Goal: Transaction & Acquisition: Purchase product/service

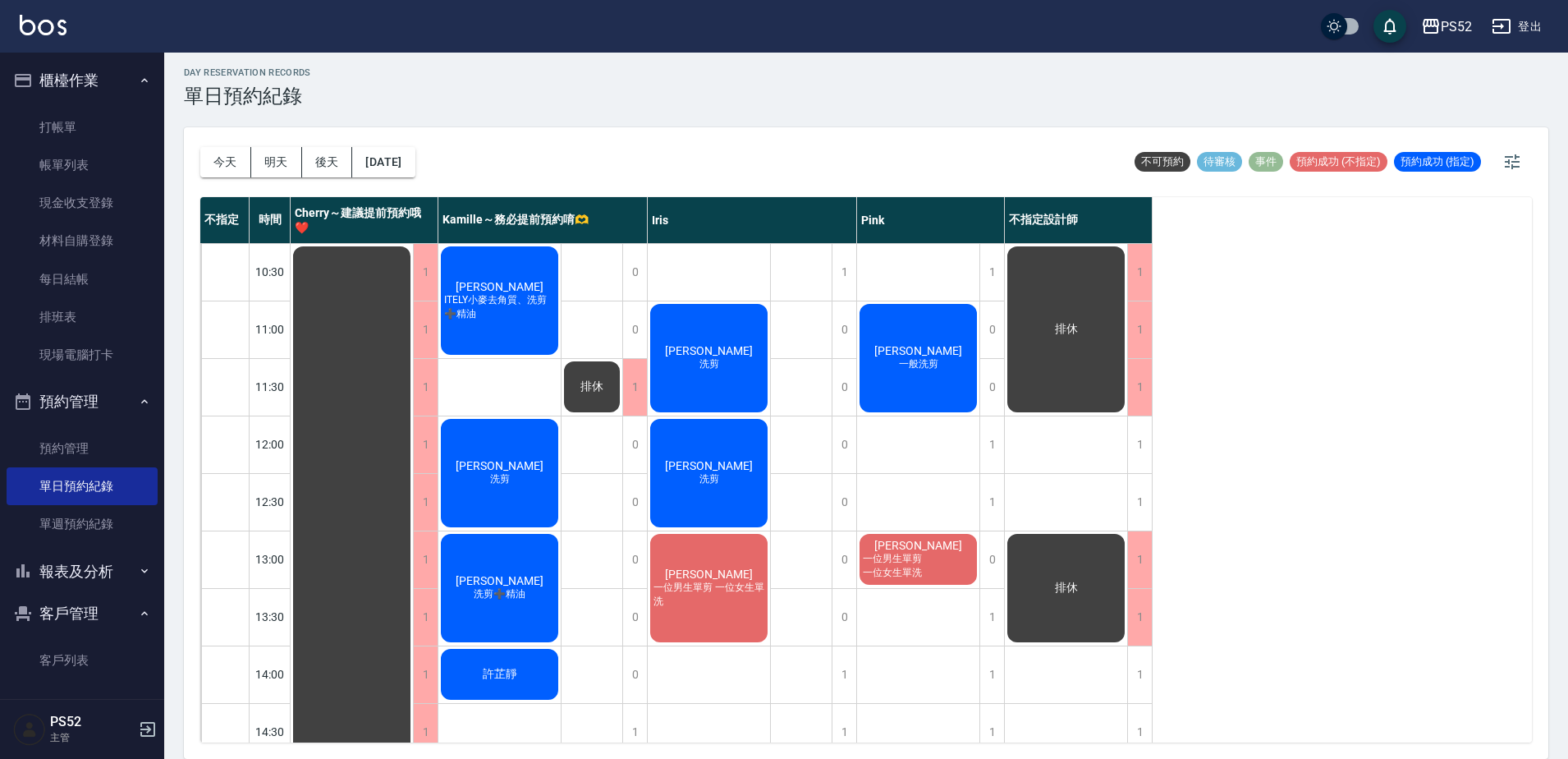
scroll to position [665, 0]
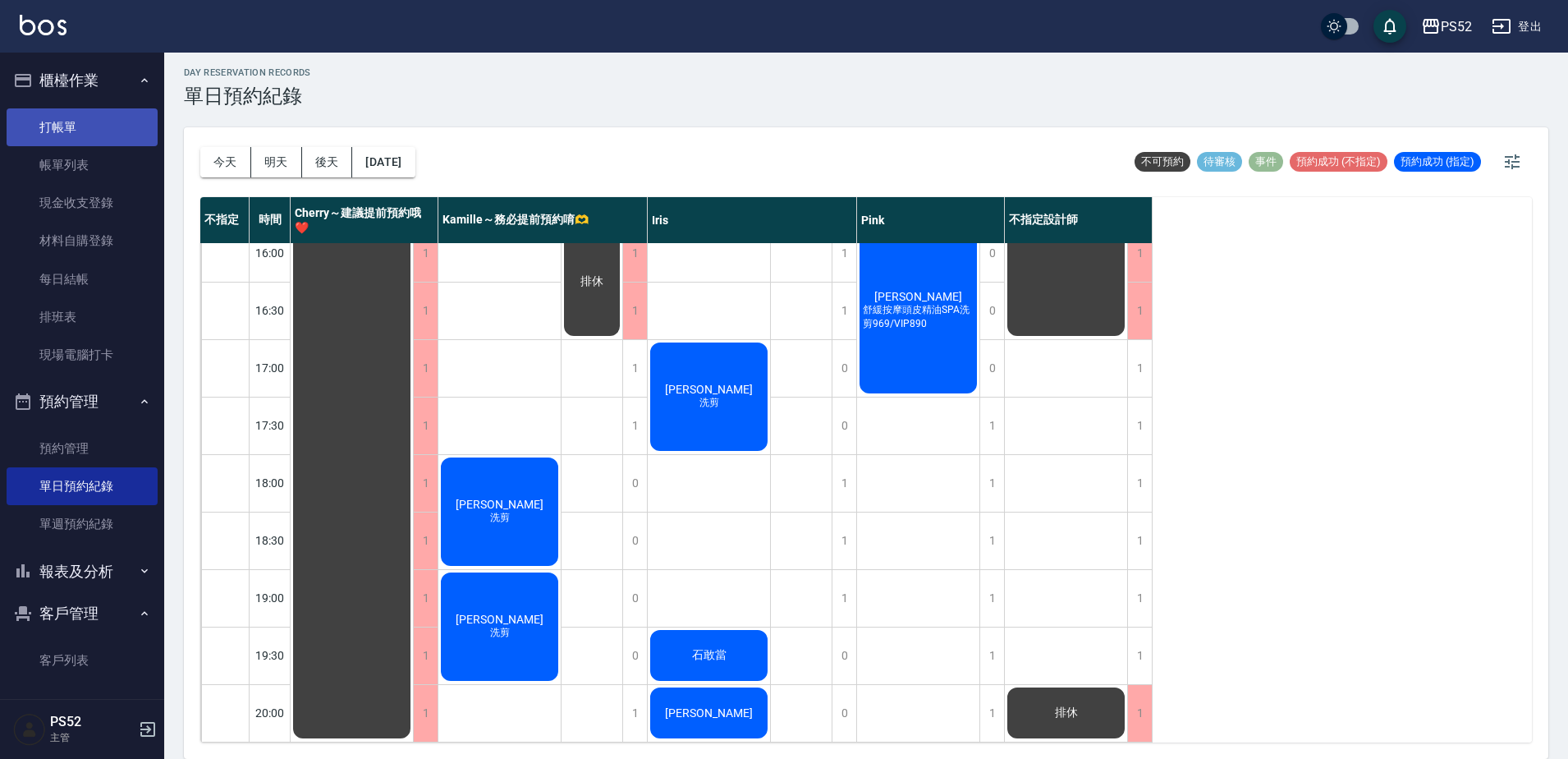
click at [121, 124] on link "打帳單" at bounding box center [82, 127] width 151 height 38
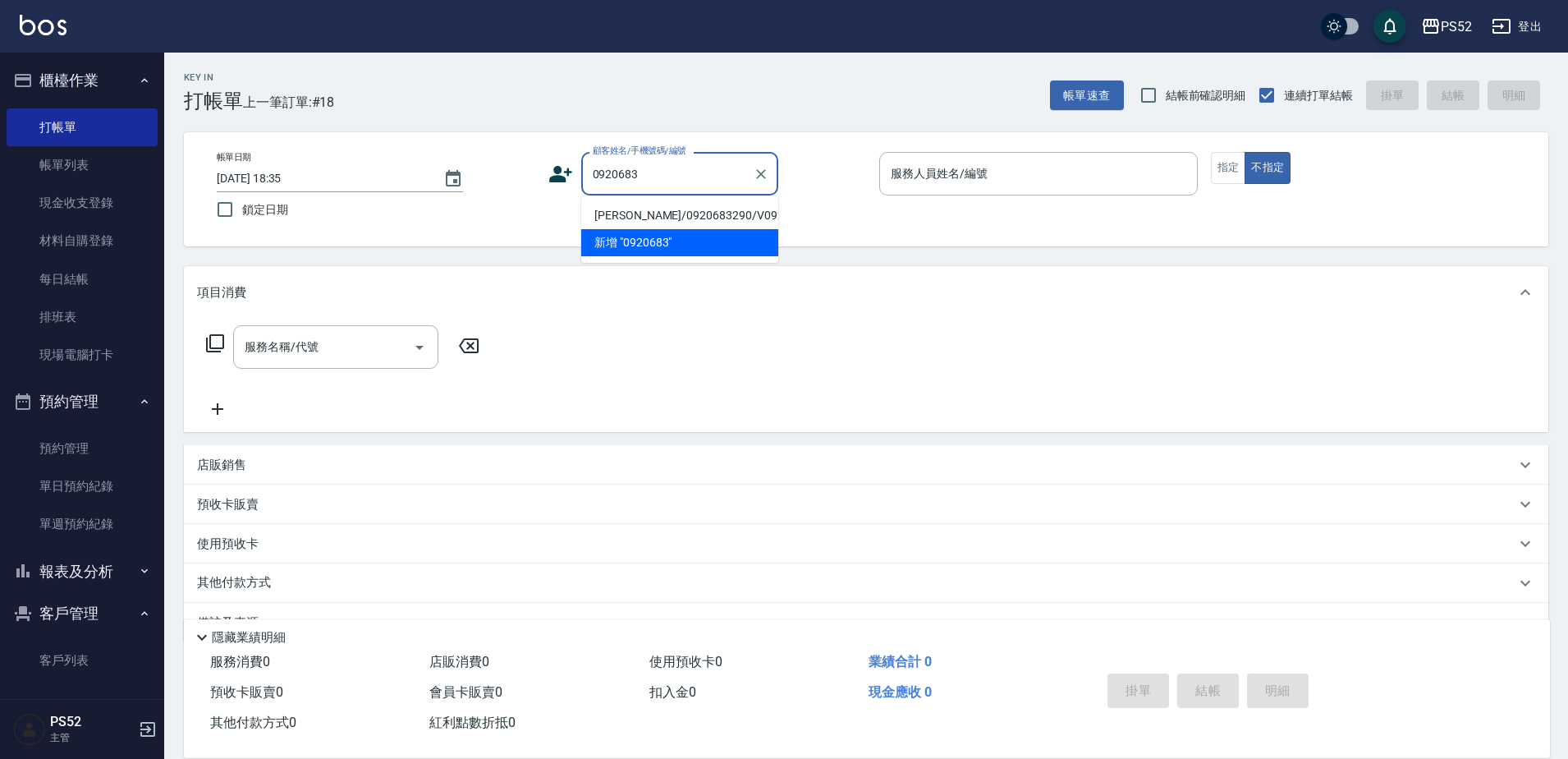
click at [638, 216] on li "[PERSON_NAME]/0920683290/V0920683290" at bounding box center [679, 216] width 197 height 28
type input "[PERSON_NAME]/0920683290/V0920683290"
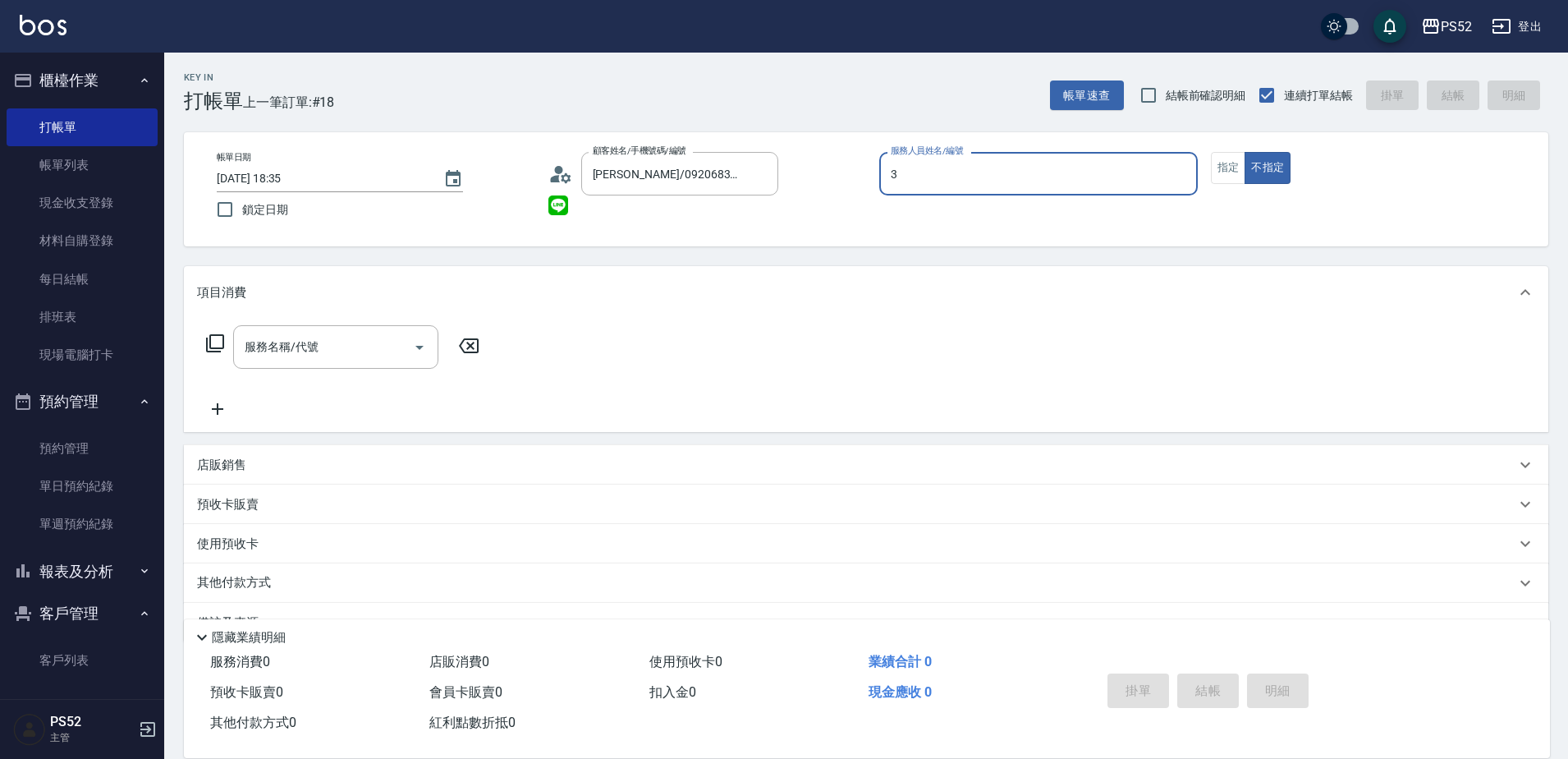
type input "3"
type button "false"
type input "Kamille～務必提前預約唷🫶-3"
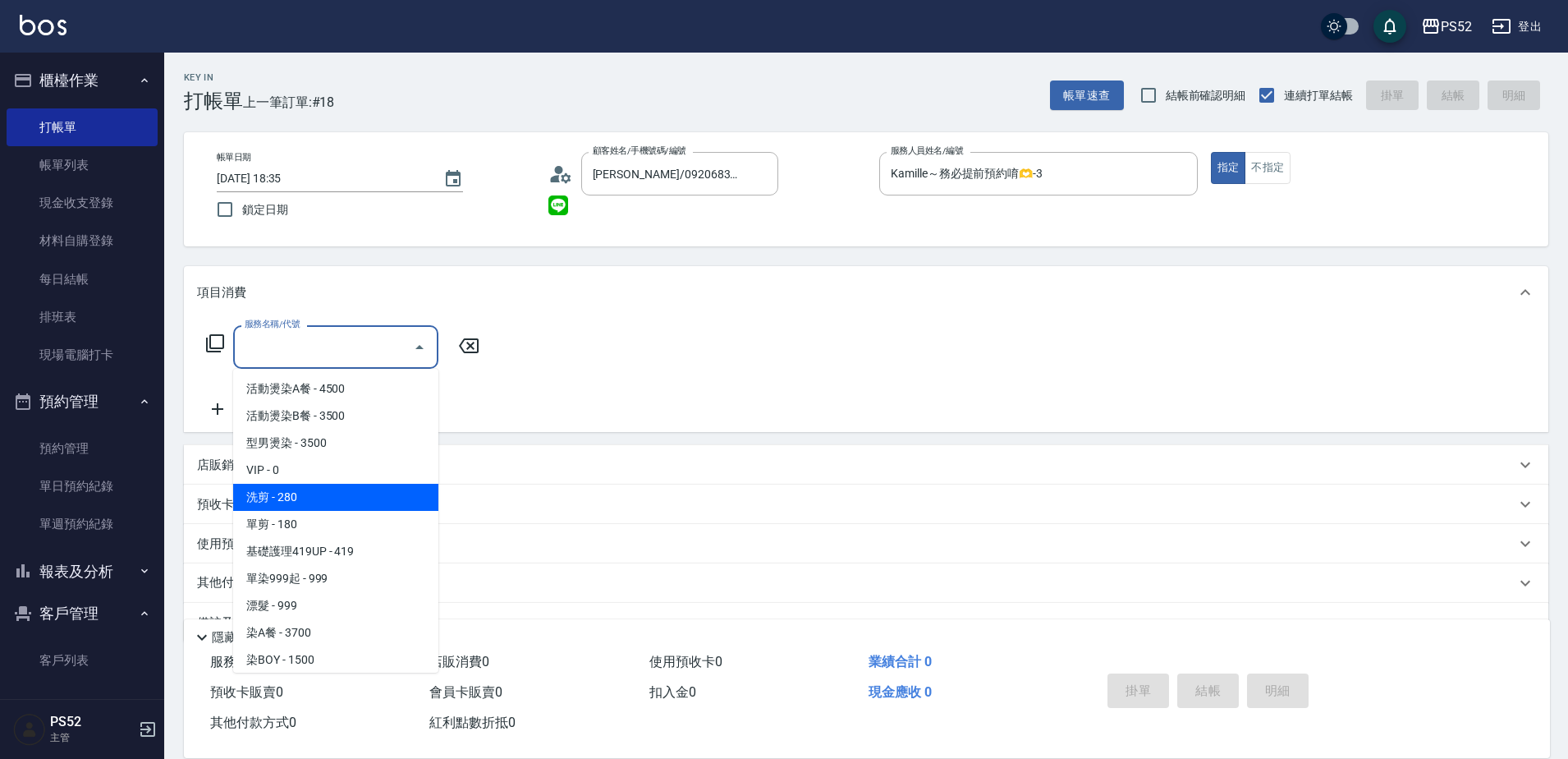
type input "洗剪(C1)"
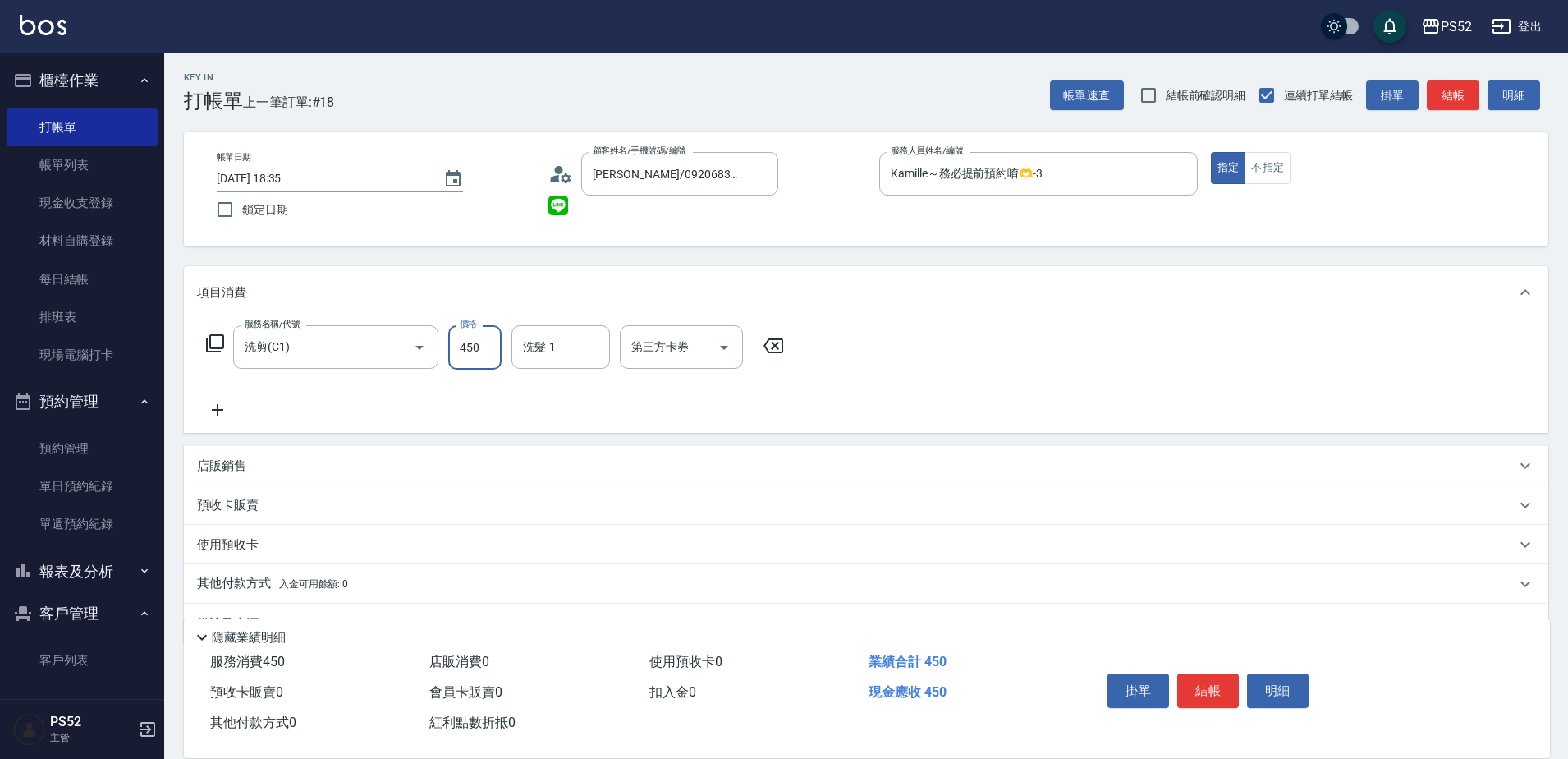
type input "450"
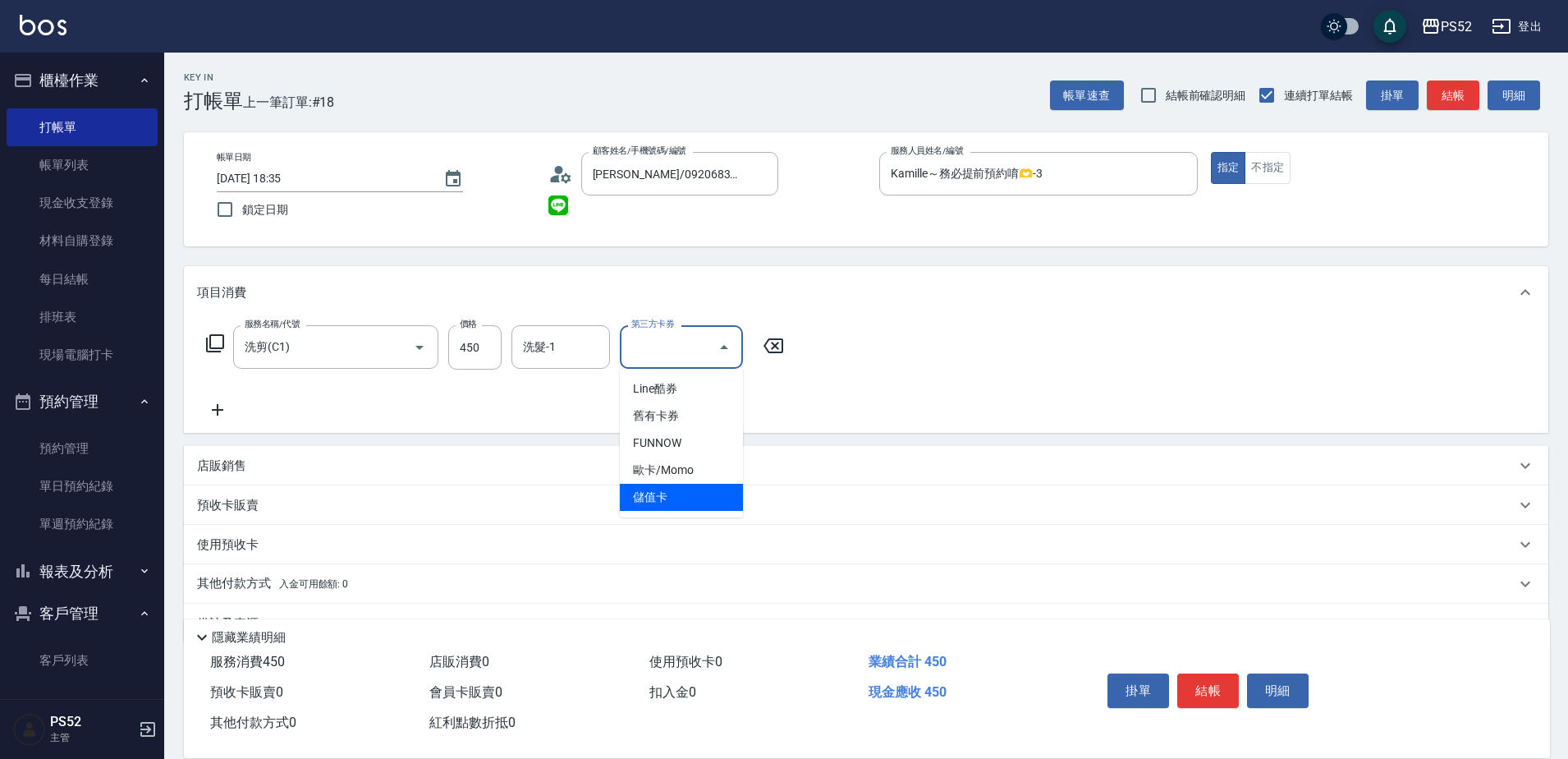
type input "儲值卡"
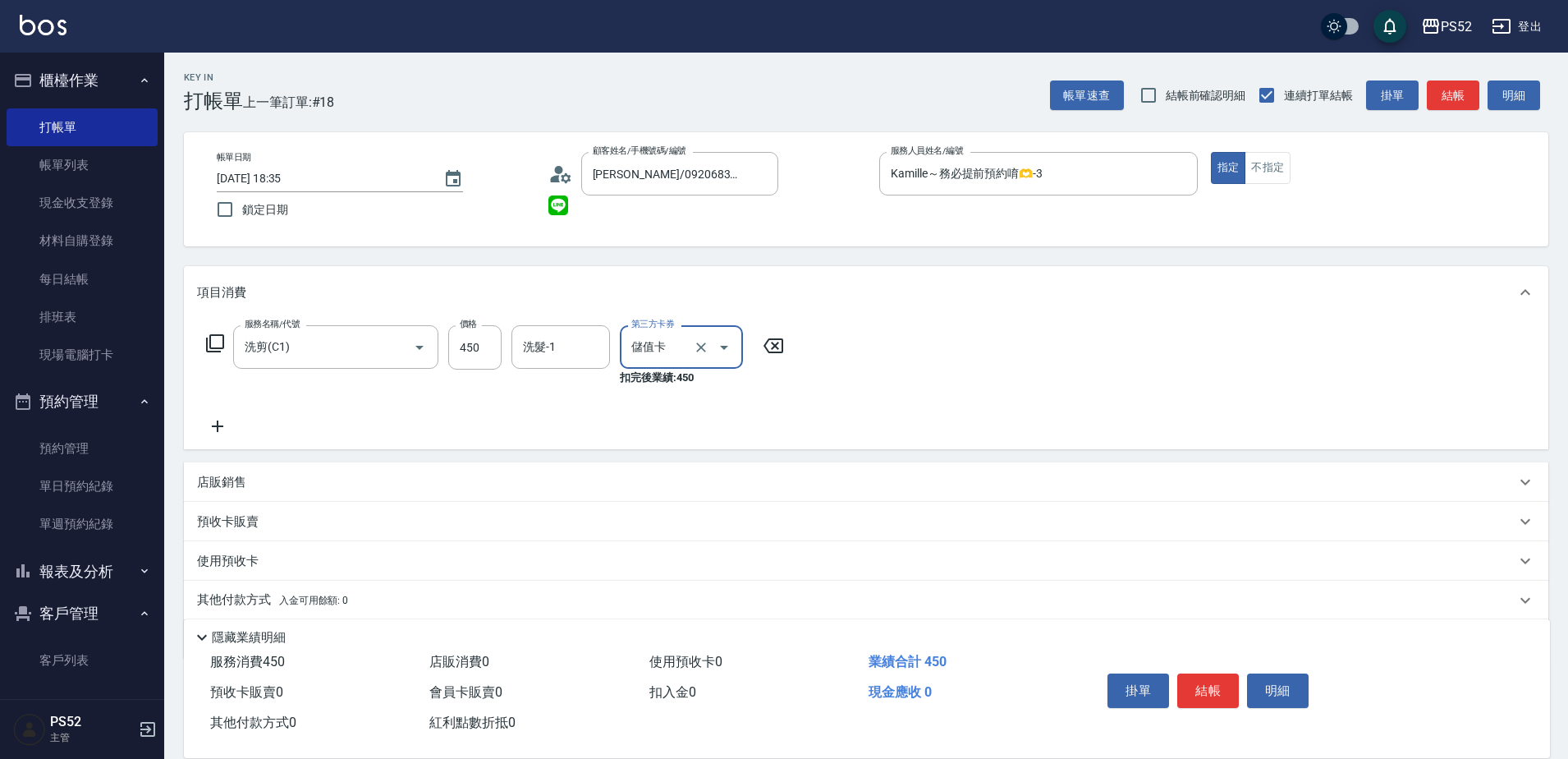
click at [1199, 687] on button "結帳" at bounding box center [1208, 690] width 62 height 34
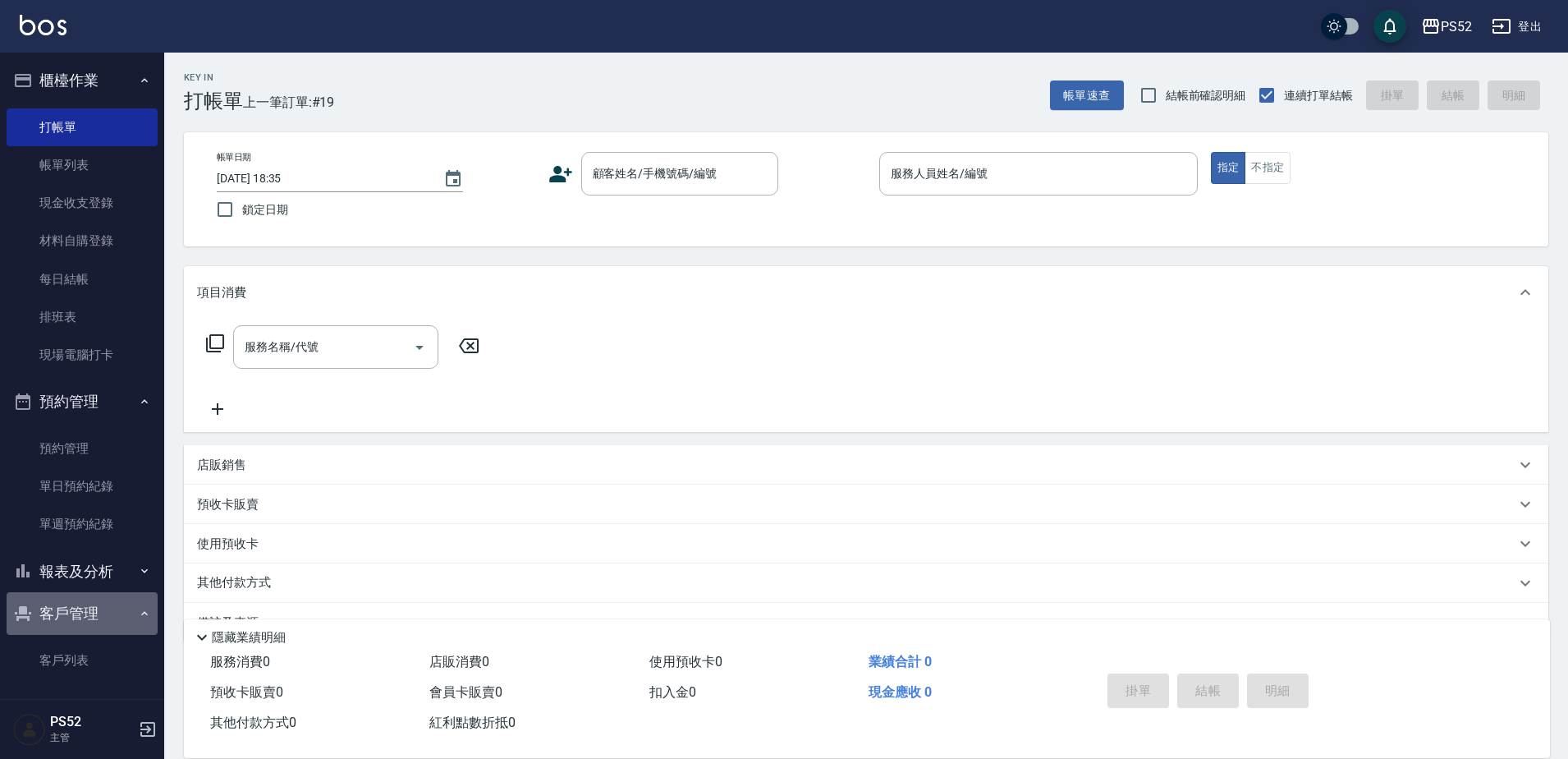
click at [107, 601] on button "客戶管理" at bounding box center [82, 614] width 151 height 43
click at [100, 578] on button "報表及分析" at bounding box center [82, 572] width 151 height 43
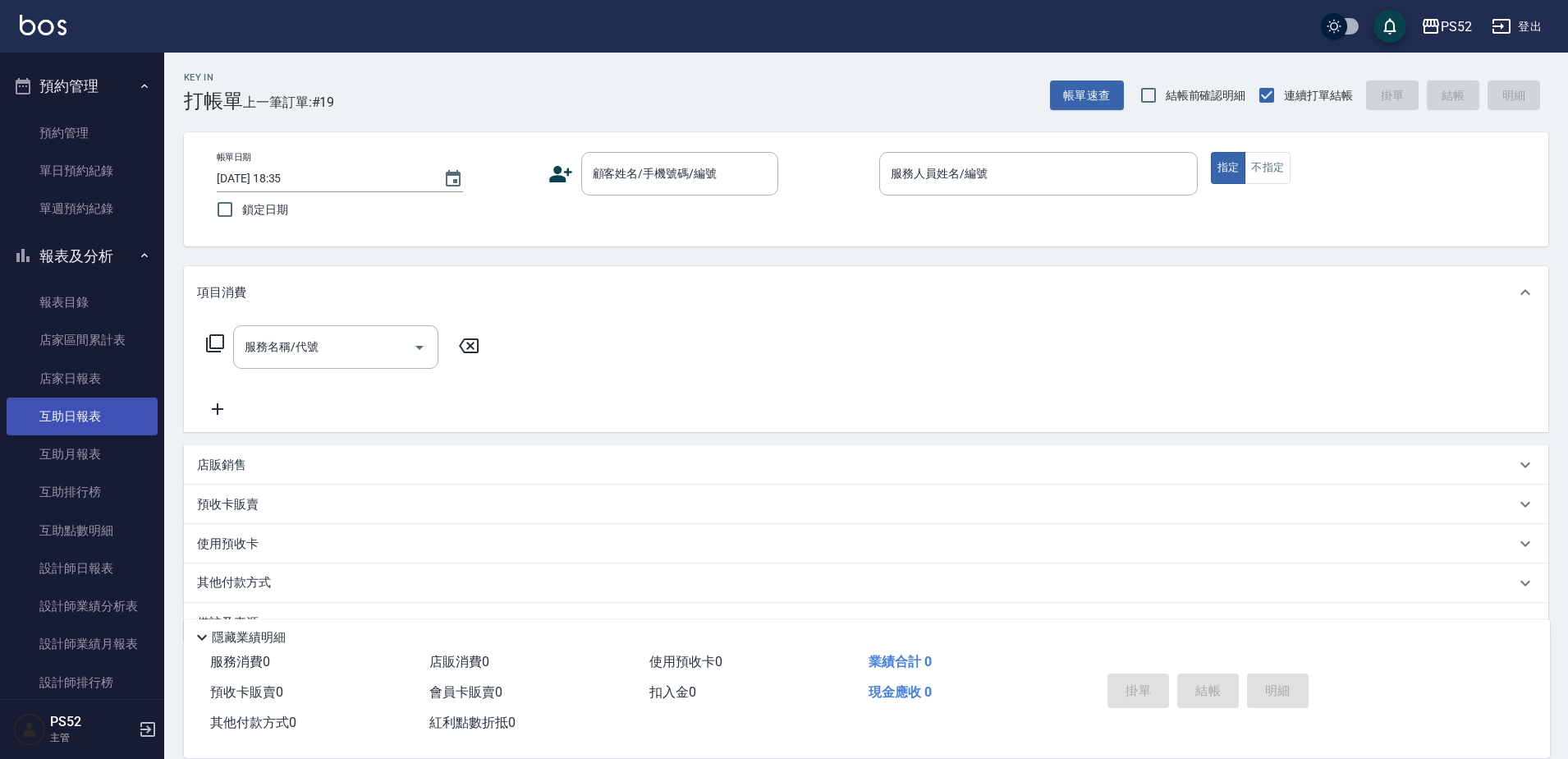
scroll to position [328, 0]
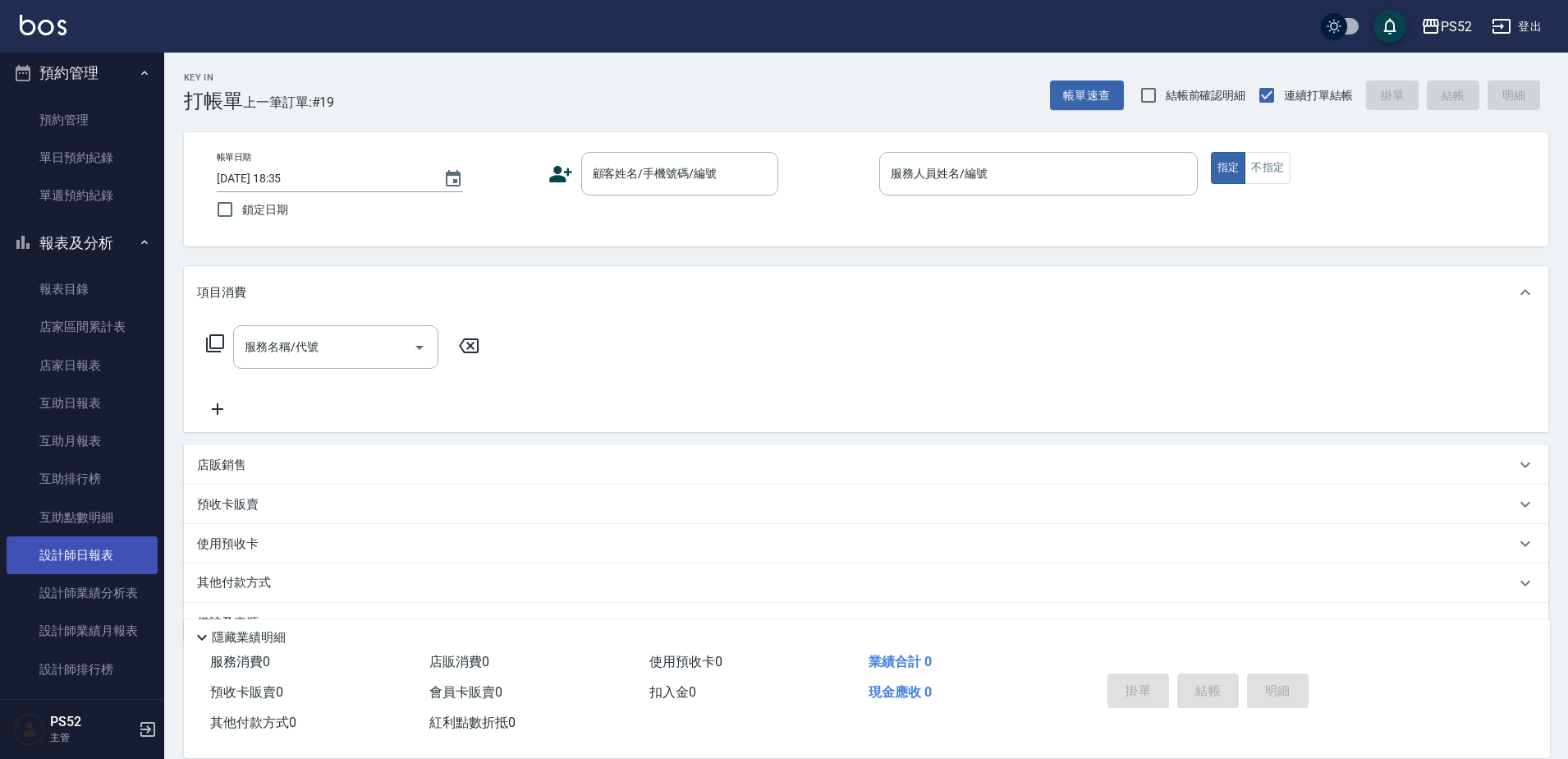
click at [101, 557] on link "設計師日報表" at bounding box center [82, 555] width 151 height 38
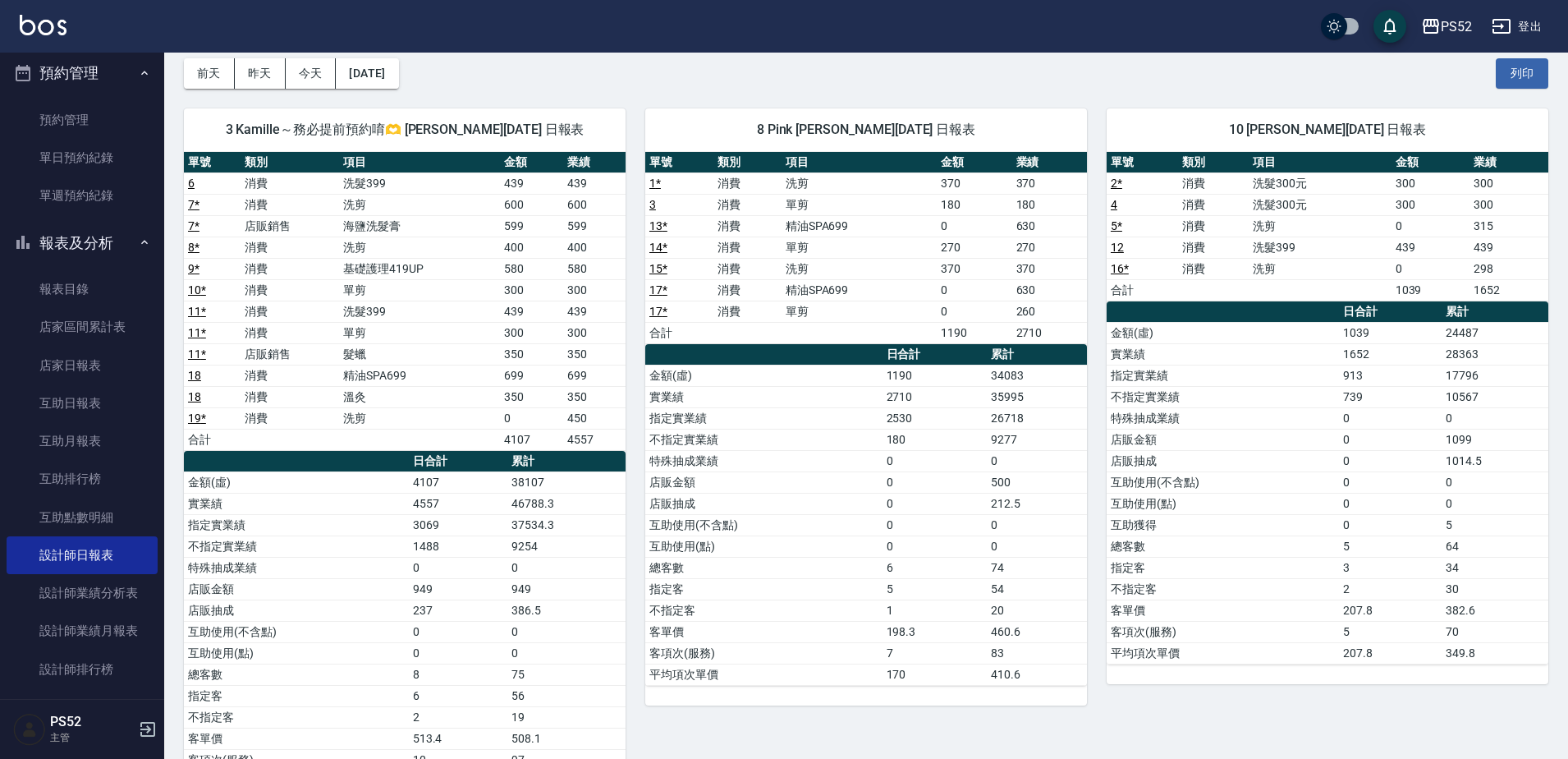
scroll to position [109, 0]
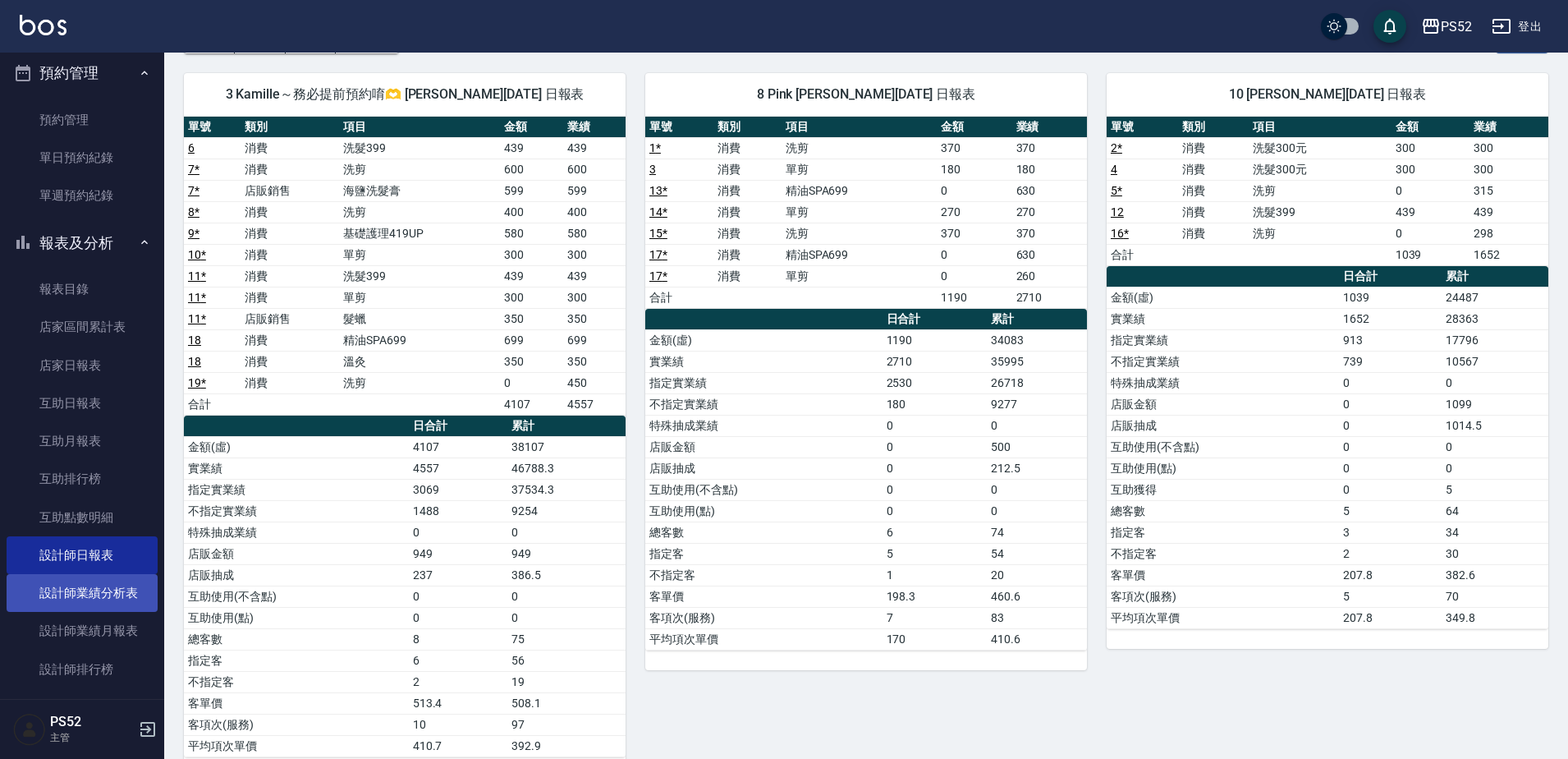
click at [119, 591] on link "設計師業績分析表" at bounding box center [82, 593] width 151 height 38
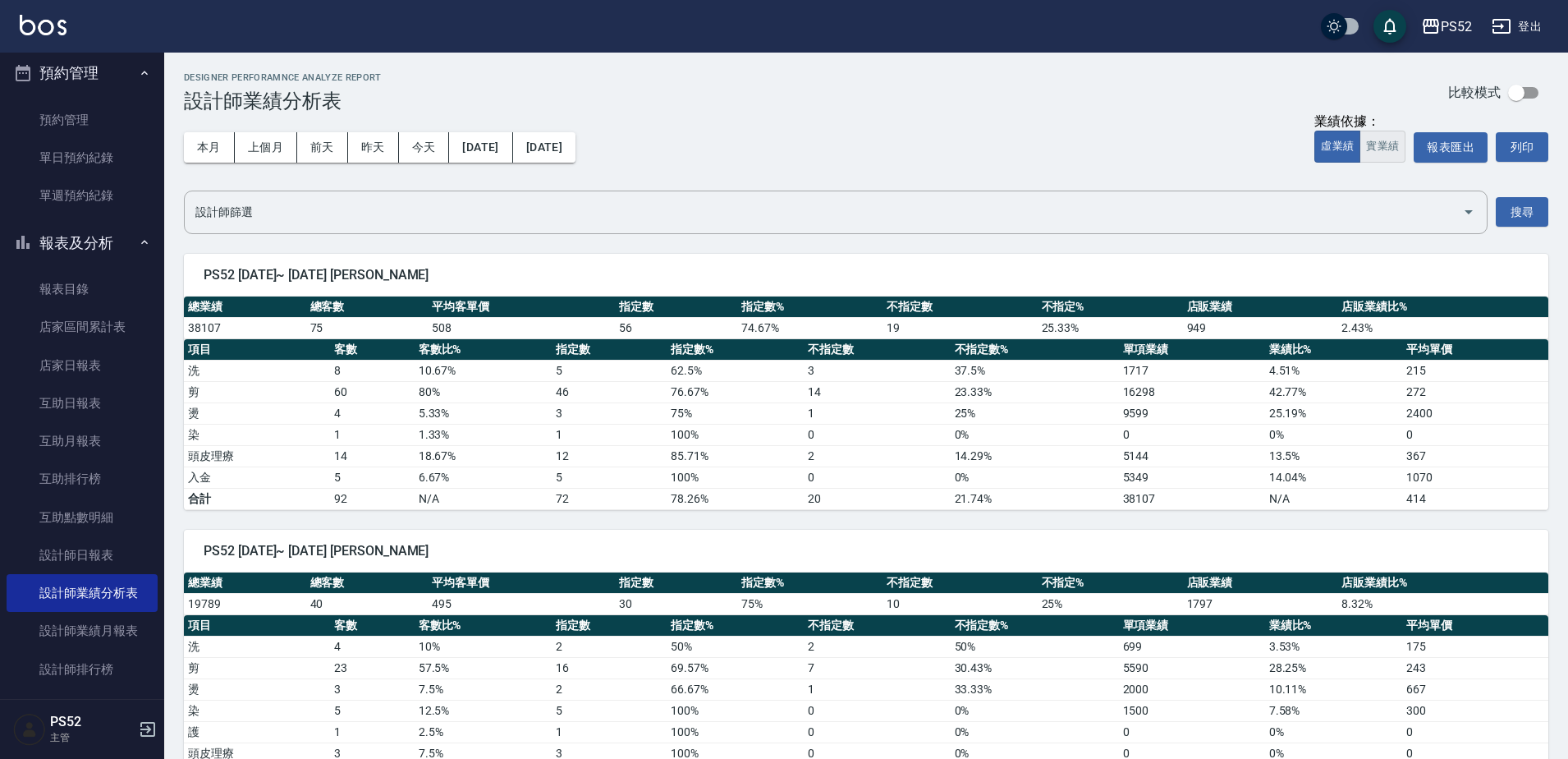
click at [1379, 149] on button "實業績" at bounding box center [1382, 146] width 46 height 32
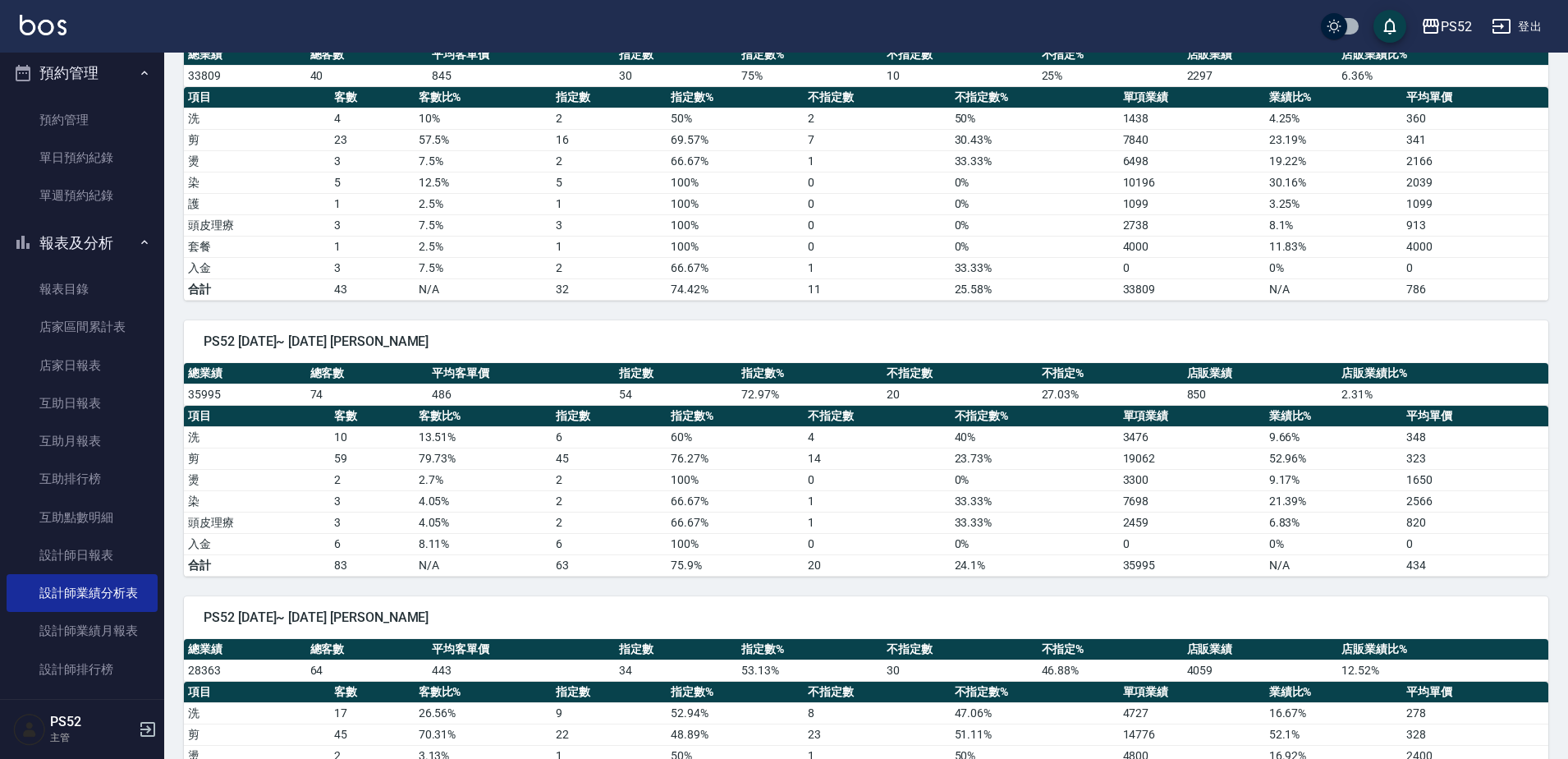
scroll to position [630, 0]
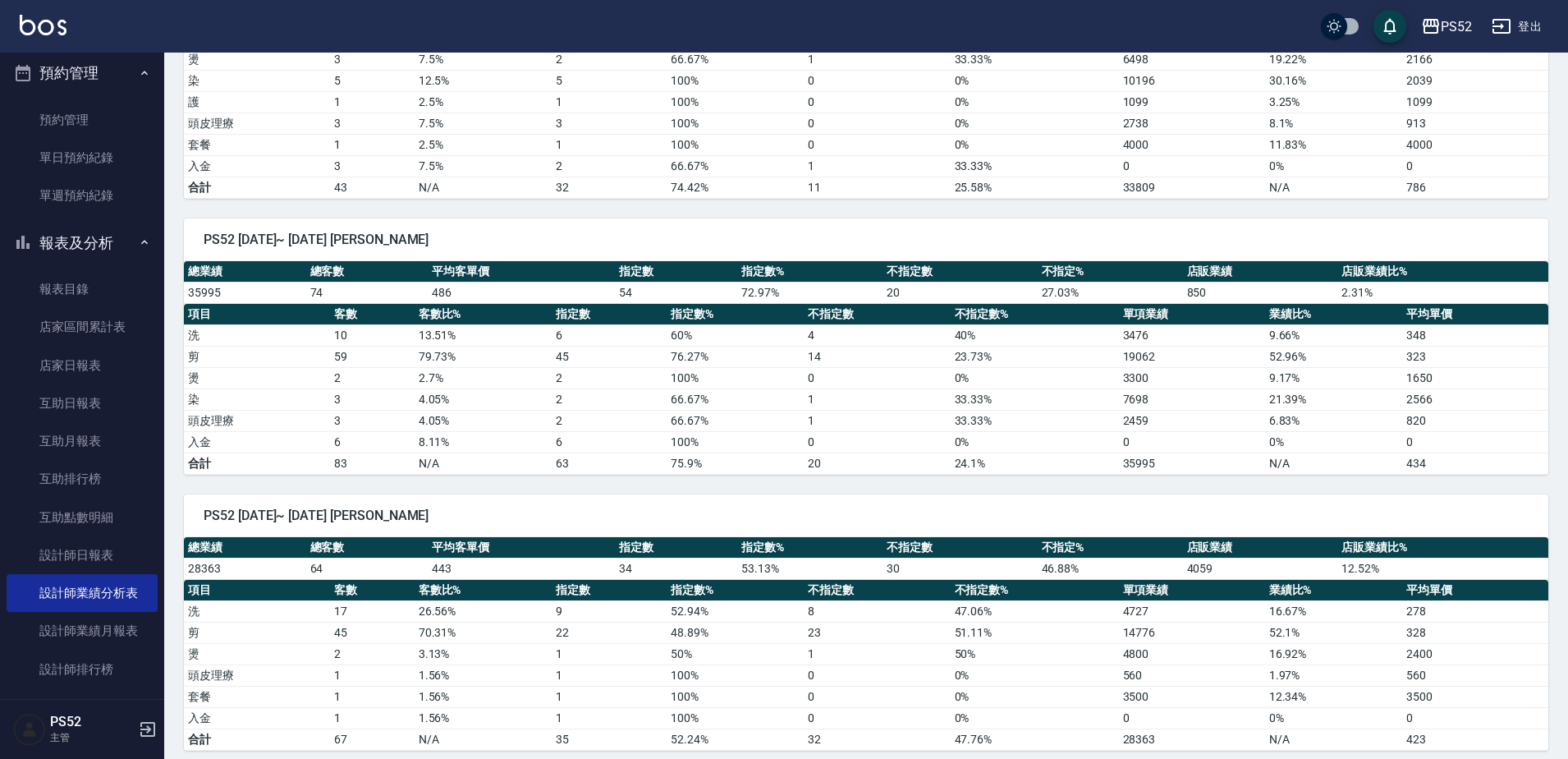
click at [95, 248] on button "報表及分析" at bounding box center [82, 243] width 151 height 43
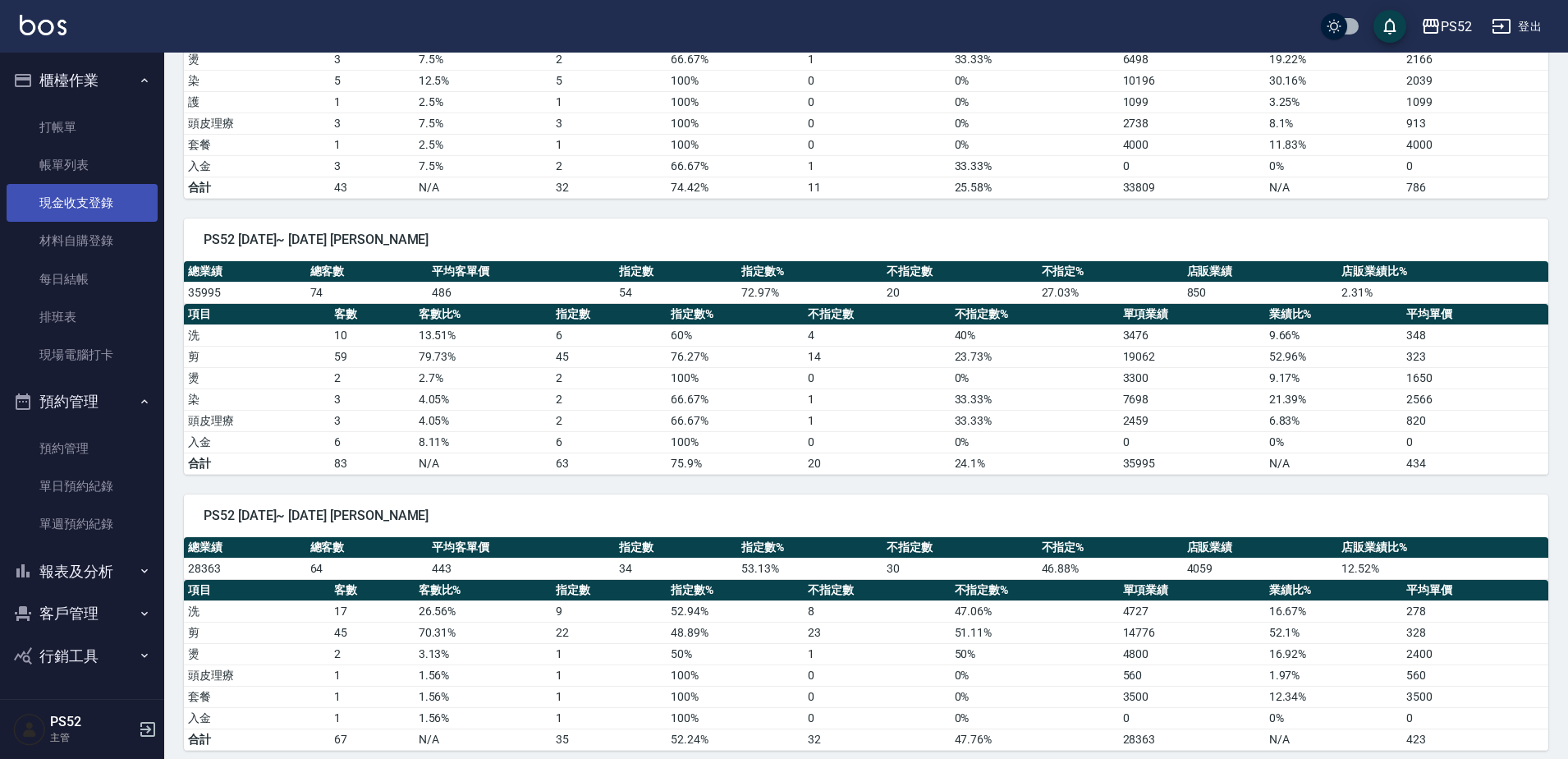
scroll to position [0, 0]
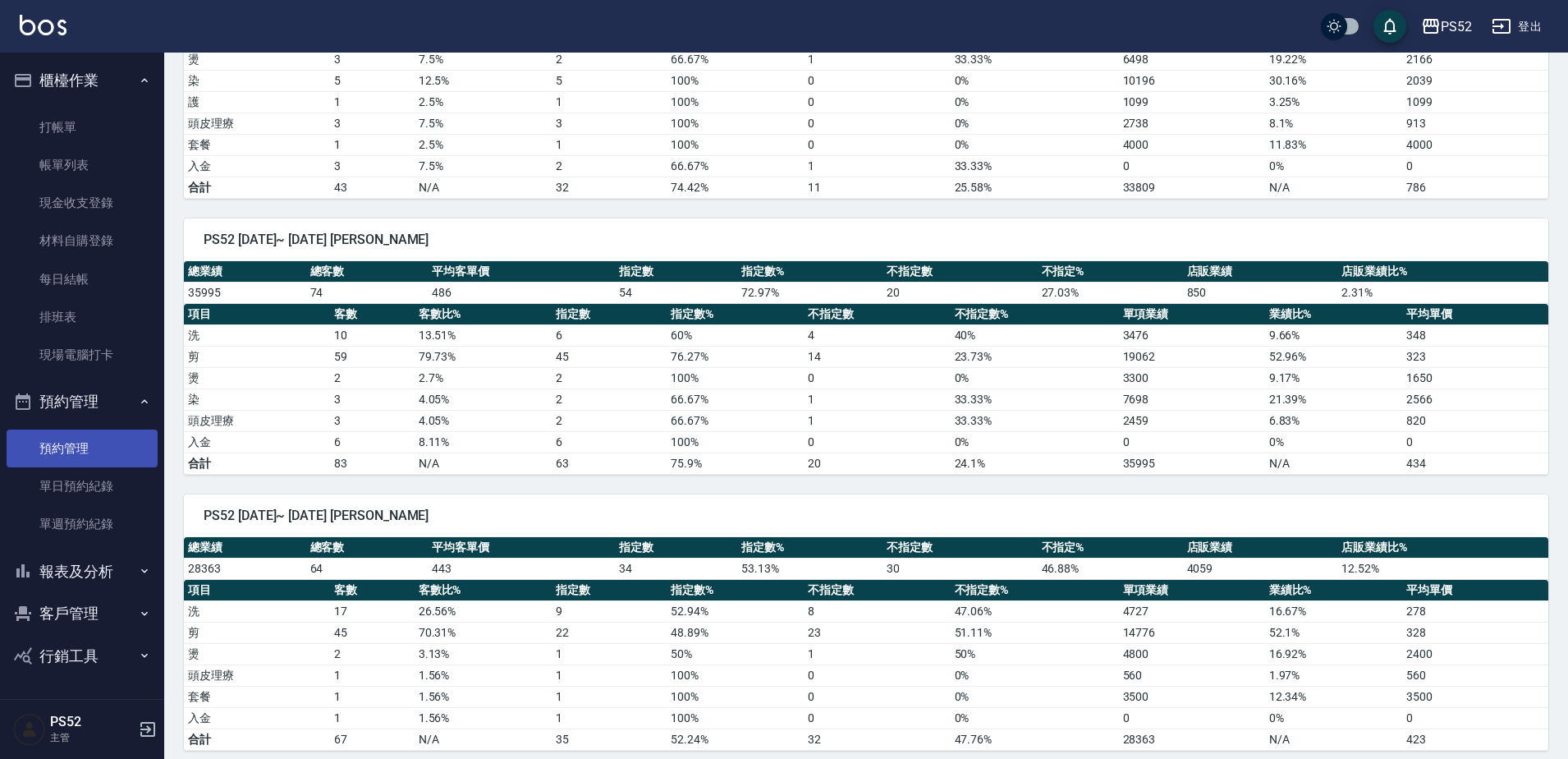
click at [65, 464] on link "預約管理" at bounding box center [82, 449] width 151 height 38
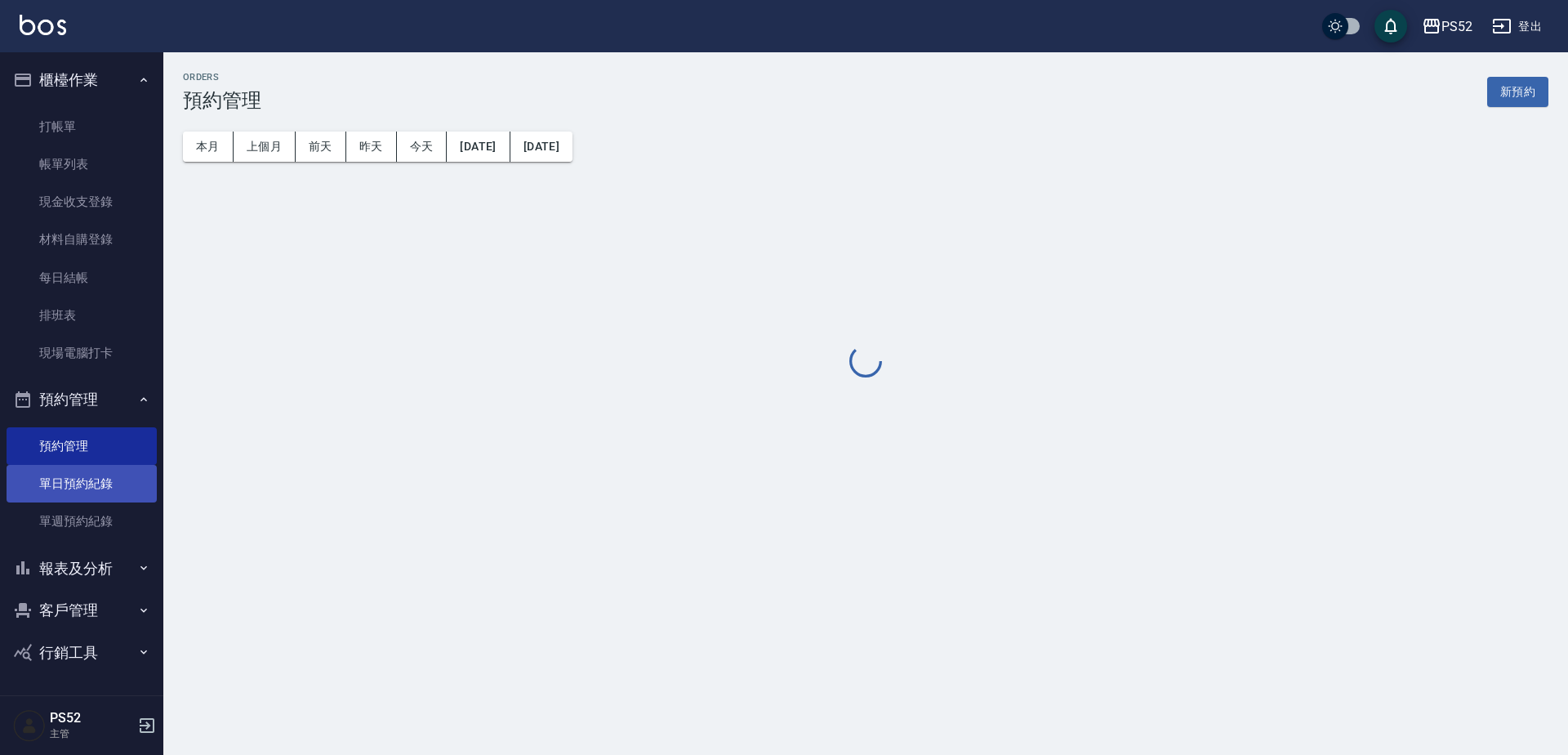
click at [72, 478] on link "單日預約紀錄" at bounding box center [82, 484] width 150 height 38
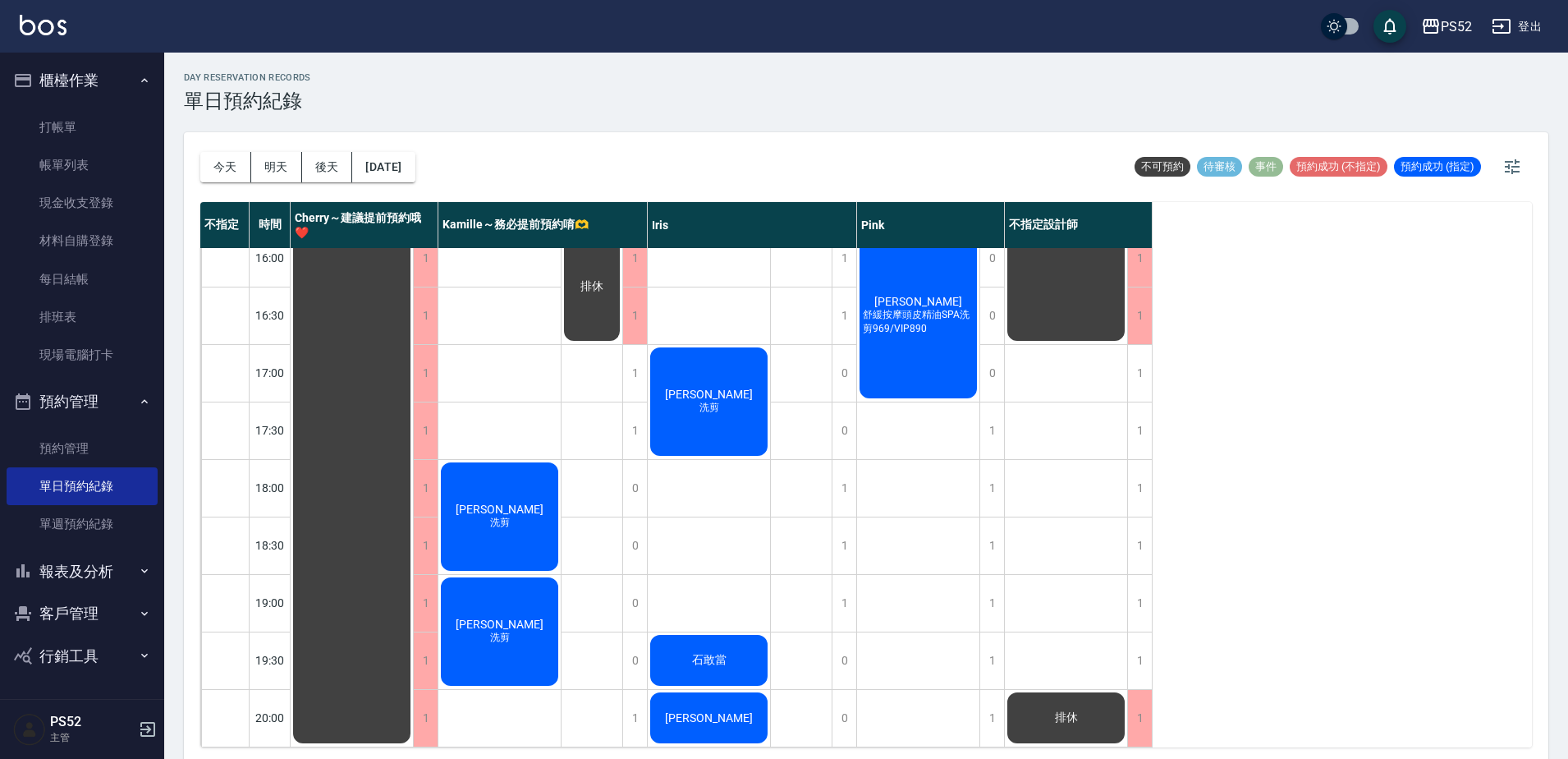
scroll to position [665, 0]
click at [65, 130] on link "打帳單" at bounding box center [82, 127] width 151 height 38
